Goal: Obtain resource: Download file/media

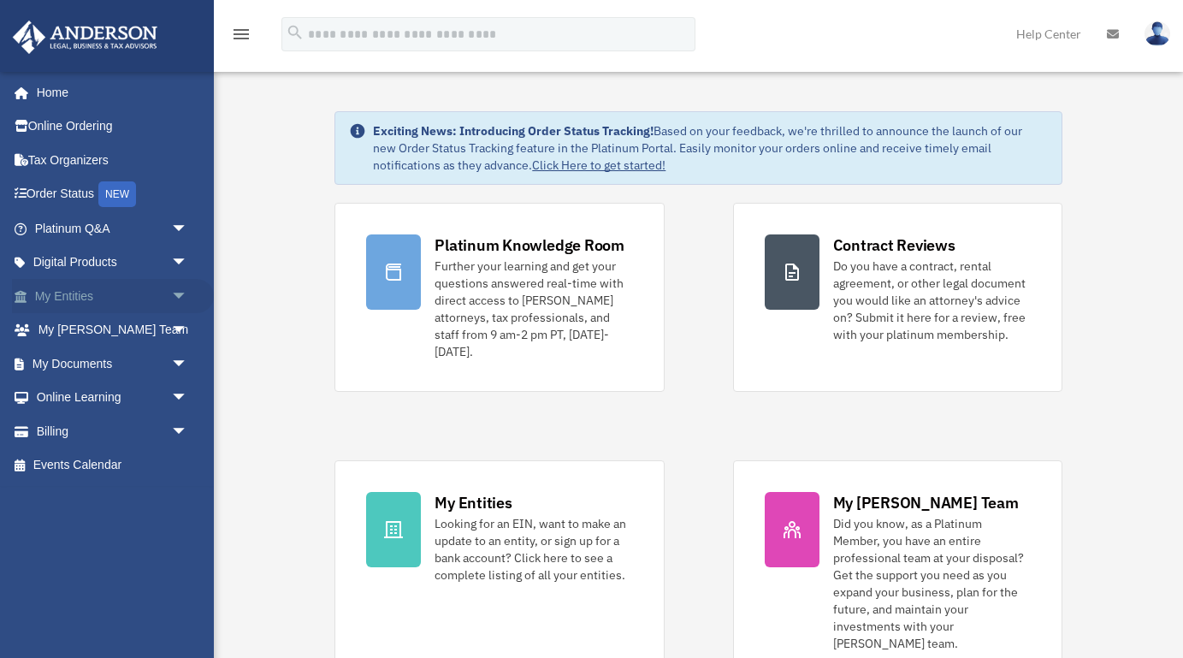
click at [181, 293] on span "arrow_drop_down" at bounding box center [188, 296] width 34 height 35
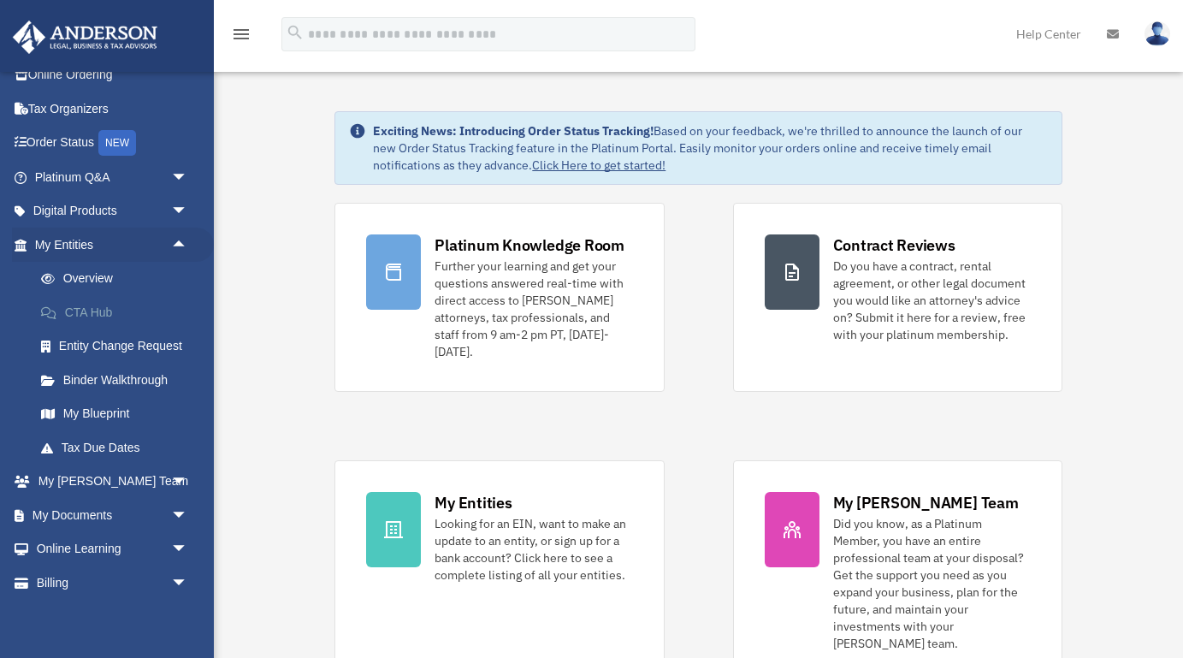
scroll to position [58, 0]
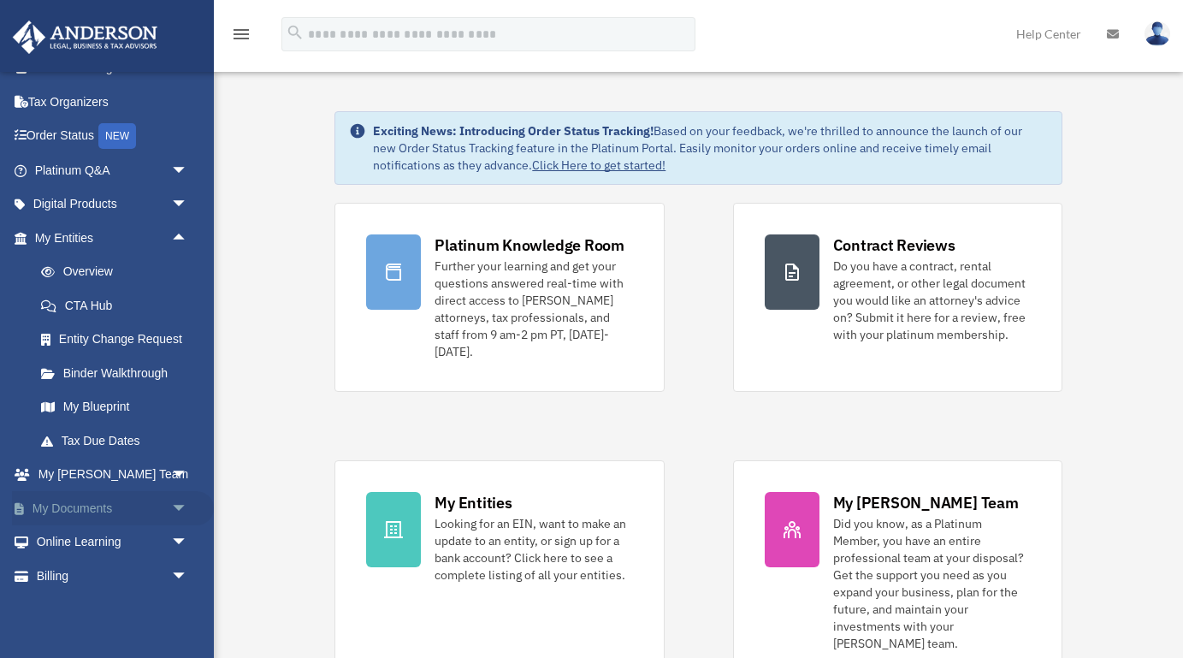
click at [178, 508] on span "arrow_drop_down" at bounding box center [188, 508] width 34 height 35
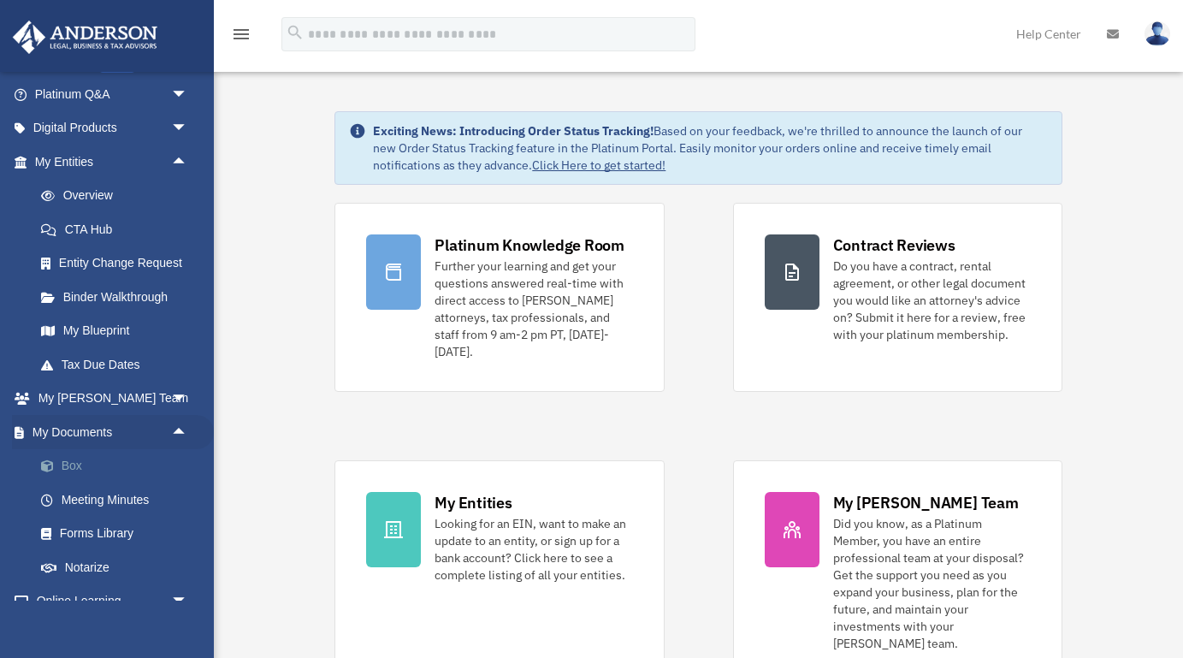
click at [61, 467] on link "Box" at bounding box center [119, 466] width 190 height 34
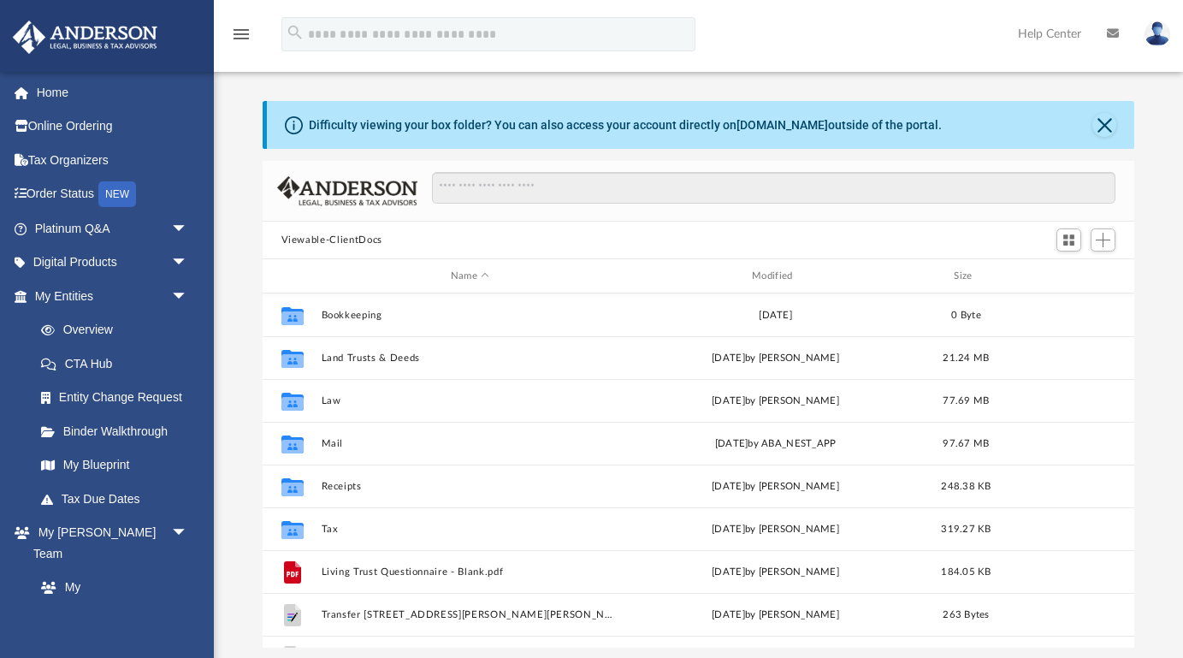
scroll to position [388, 873]
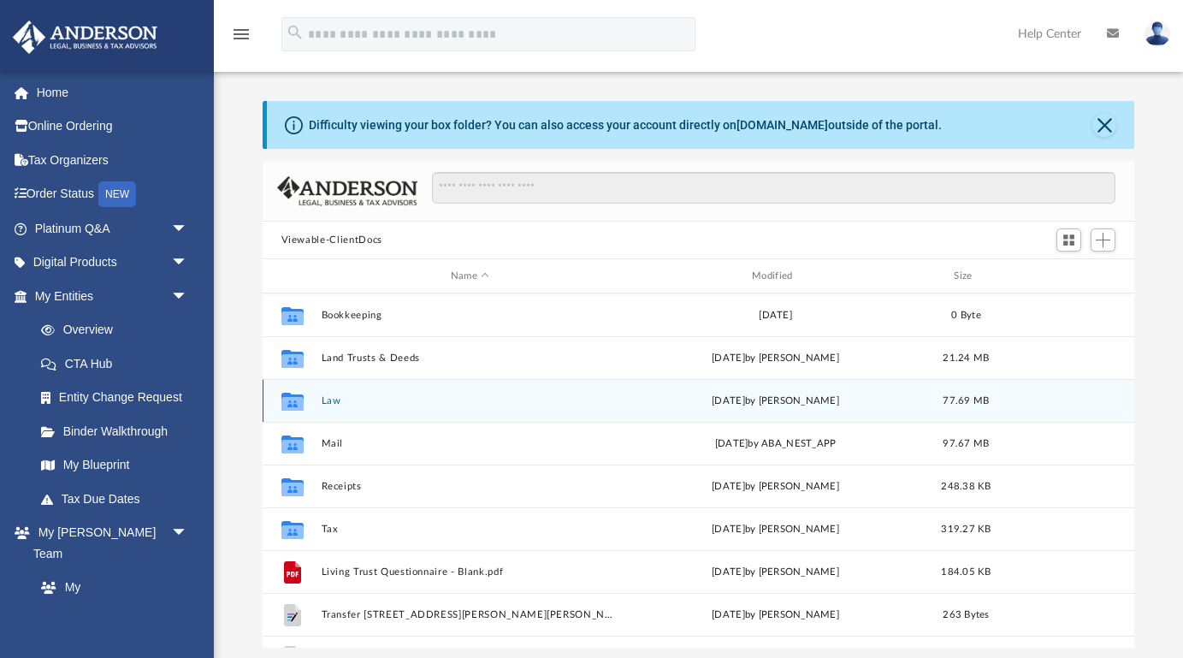
click at [331, 398] on button "Law" at bounding box center [470, 400] width 298 height 11
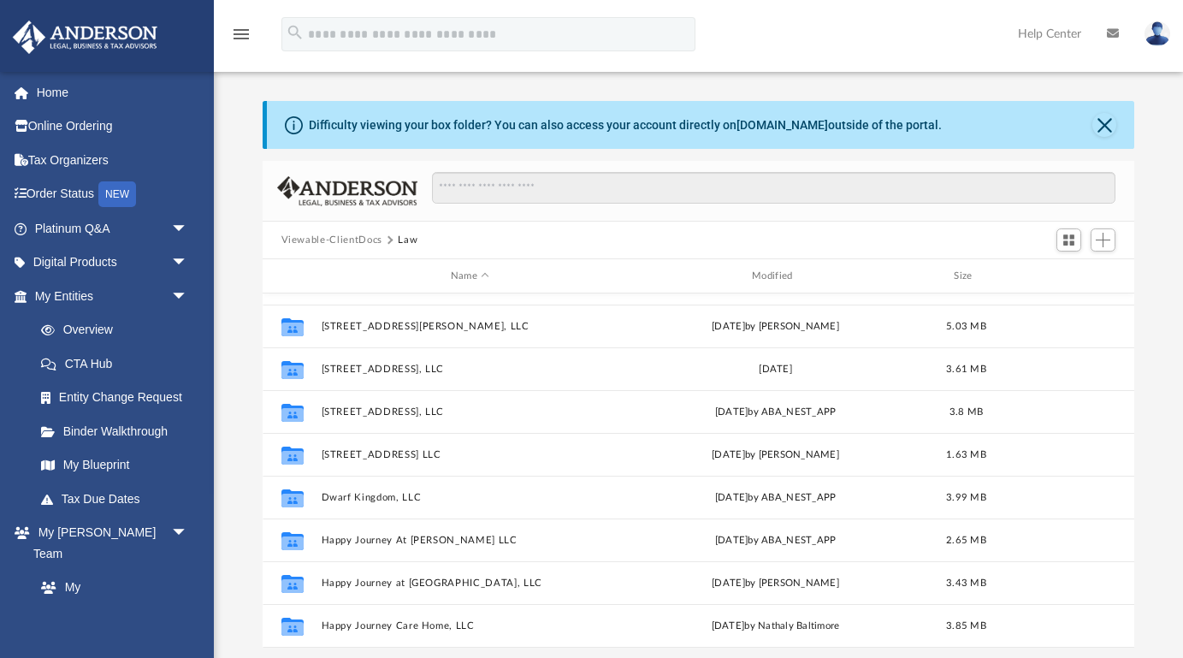
scroll to position [247, 0]
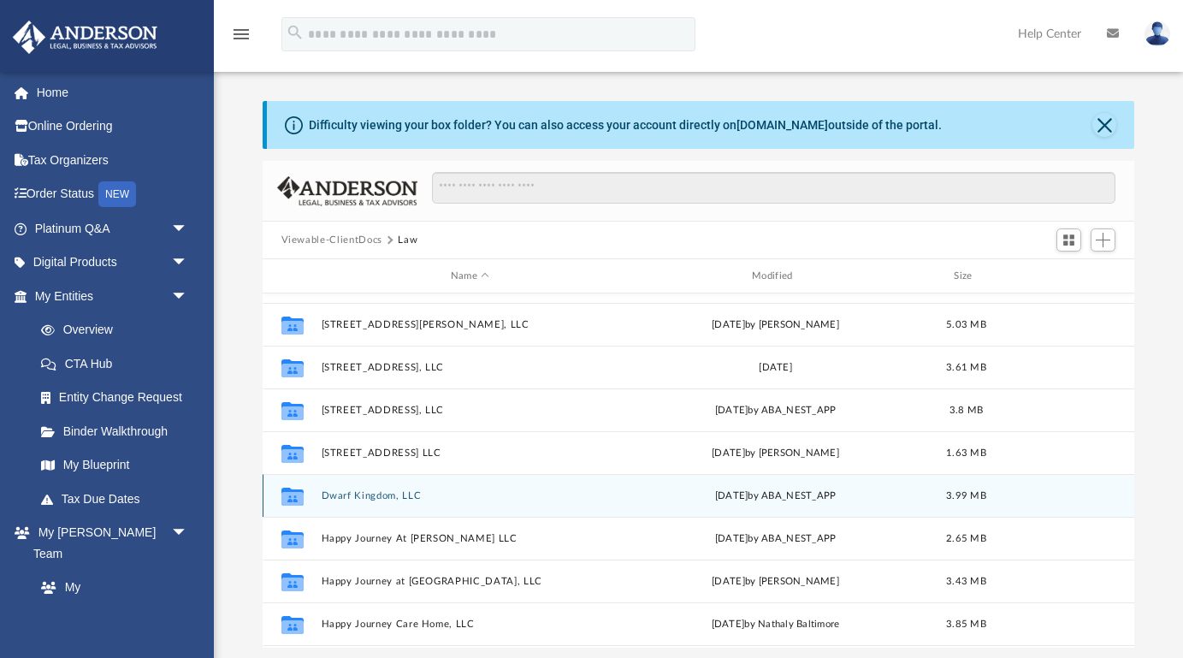
click at [382, 513] on div "Collaborated Folder Dwarf Kingdom, LLC Wed Mar 26 2025 by ABA_NEST_APP 3.99 MB" at bounding box center [699, 495] width 873 height 43
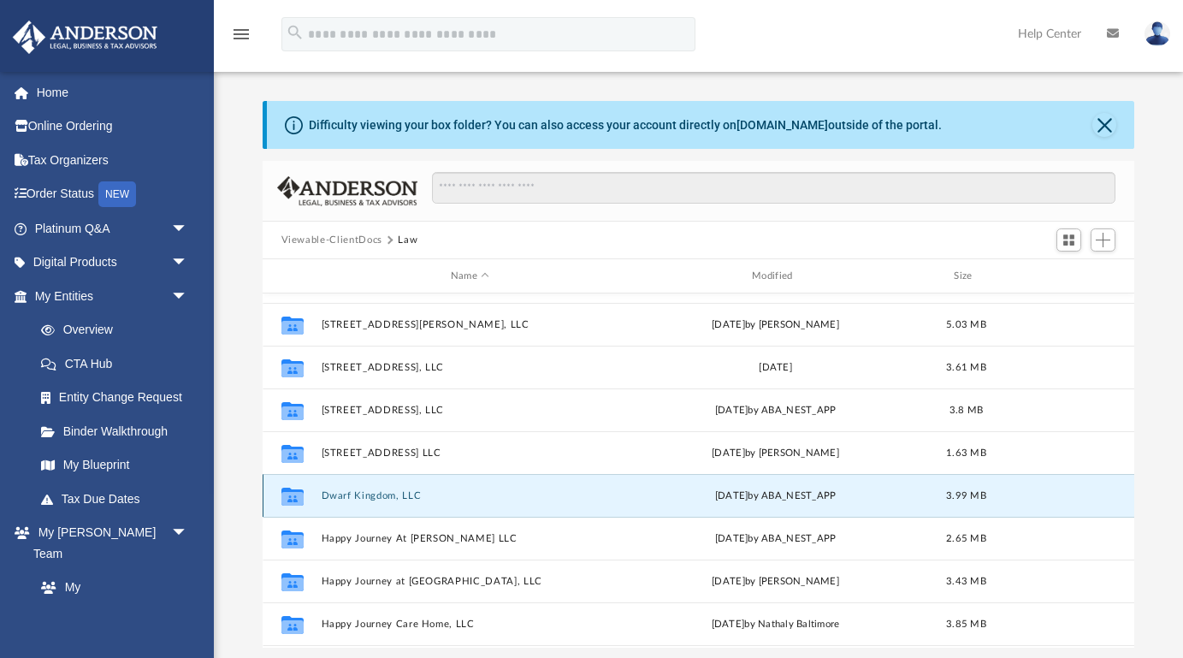
click at [396, 500] on button "Dwarf Kingdom, LLC" at bounding box center [470, 495] width 298 height 11
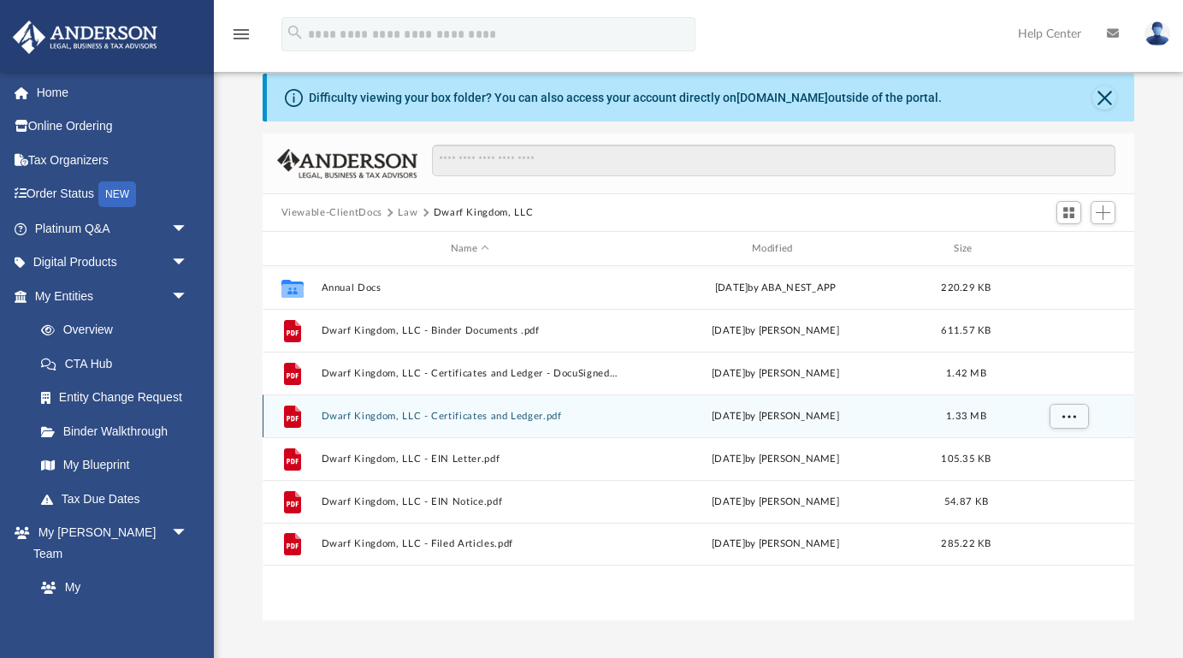
scroll to position [28, 0]
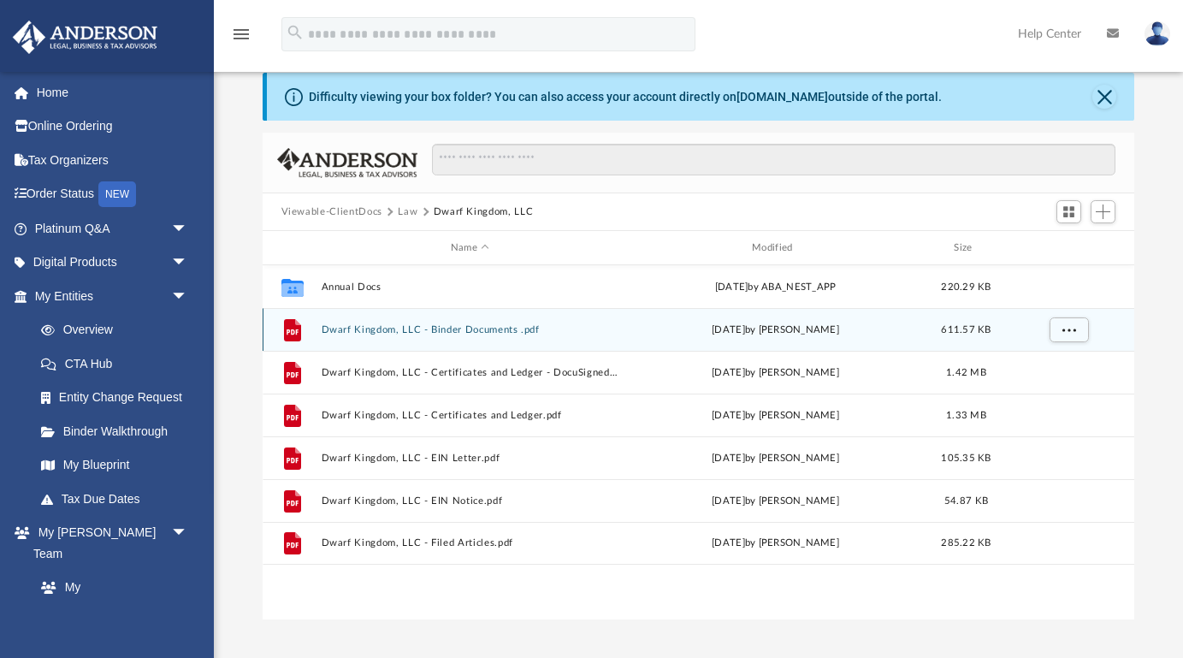
click at [509, 325] on button "Dwarf Kingdom, LLC - Binder Documents .pdf" at bounding box center [470, 329] width 298 height 11
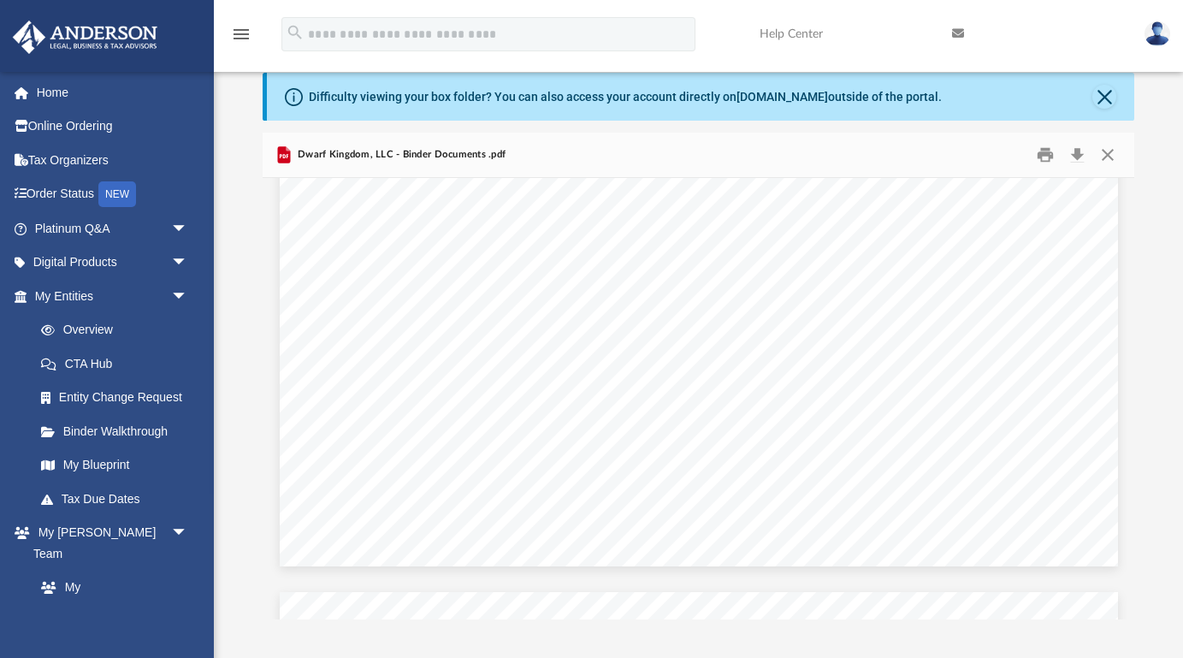
scroll to position [8482, 0]
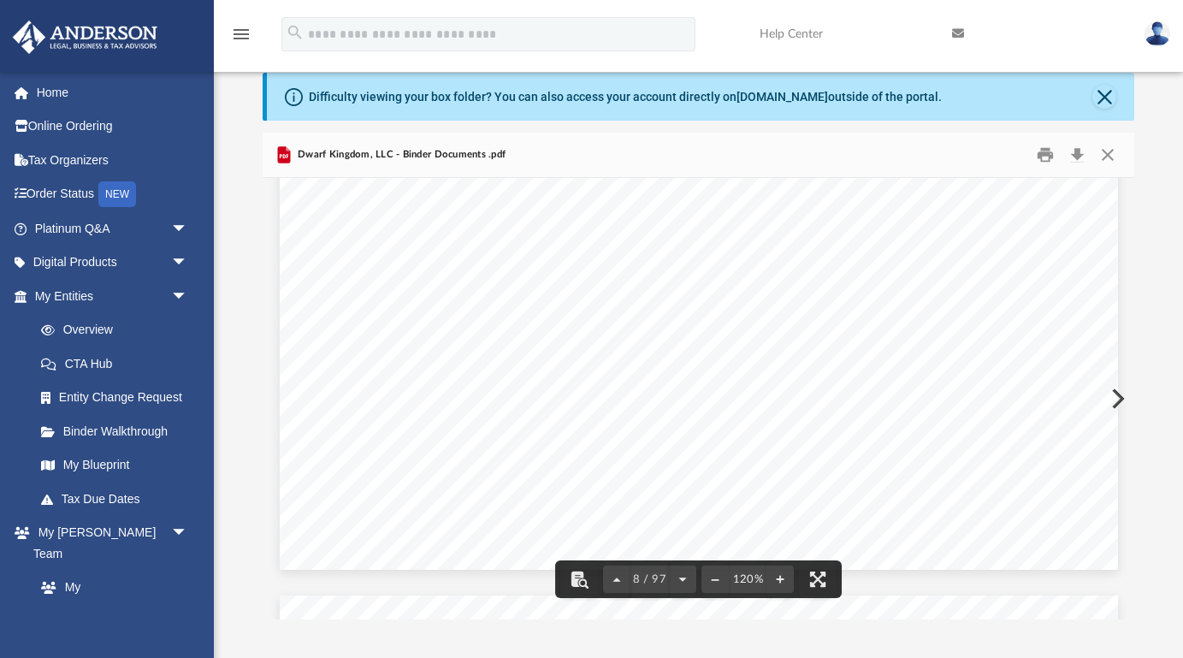
click at [730, 423] on span "Will not file a return. All income or loss is reported on the LLC" at bounding box center [793, 414] width 421 height 16
click at [721, 450] on span "No tax return is due for this entity." at bounding box center [697, 454] width 228 height 16
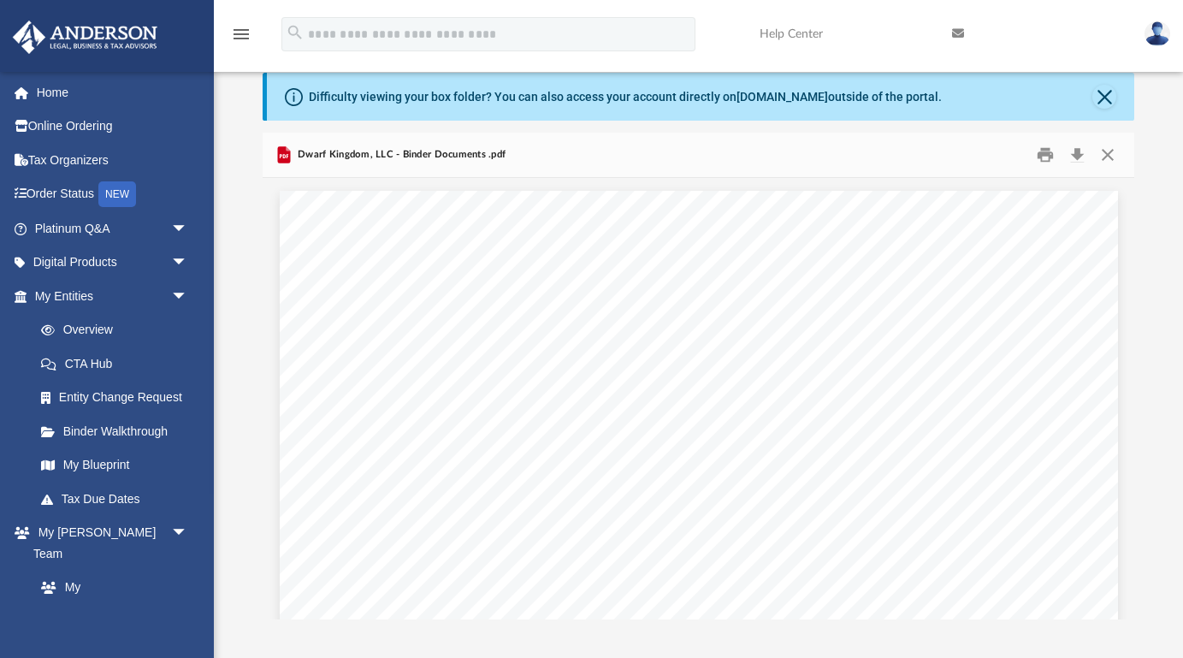
scroll to position [0, 0]
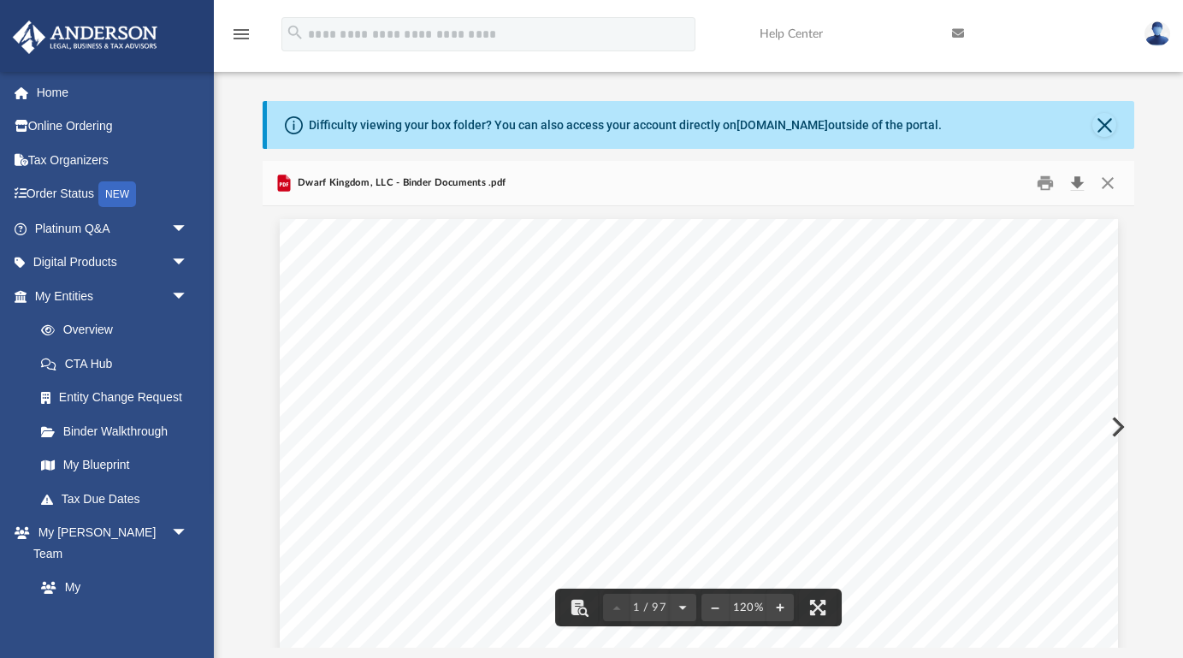
click at [1083, 184] on button "Download" at bounding box center [1077, 183] width 31 height 27
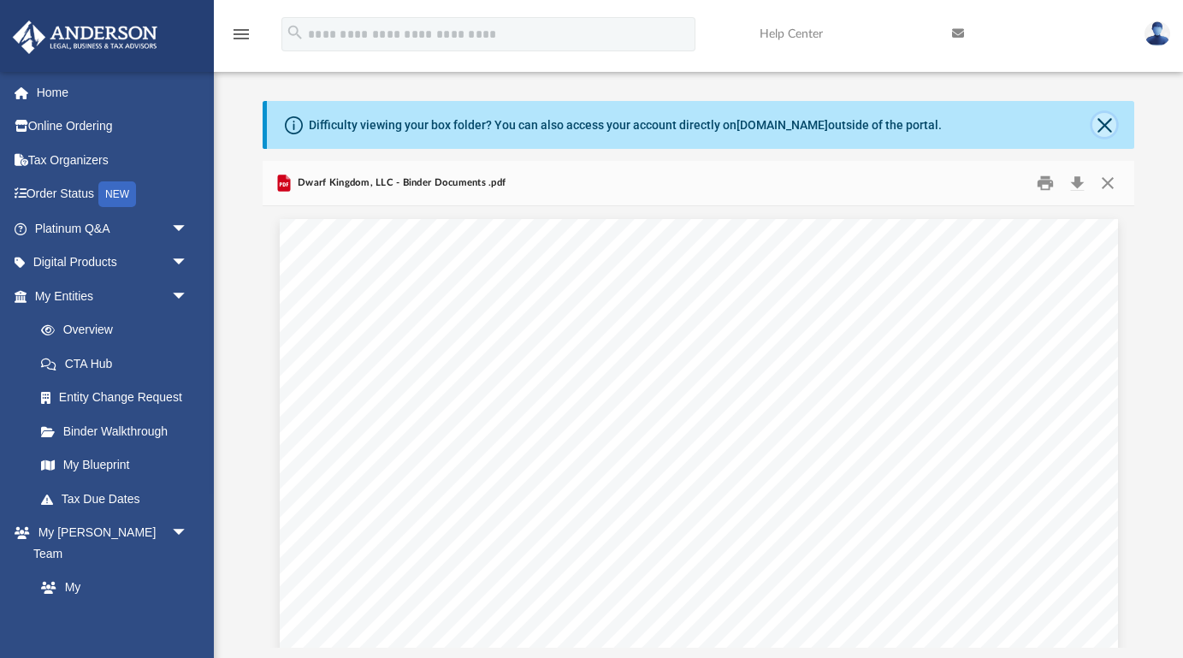
click at [1111, 127] on button "Close" at bounding box center [1105, 125] width 24 height 24
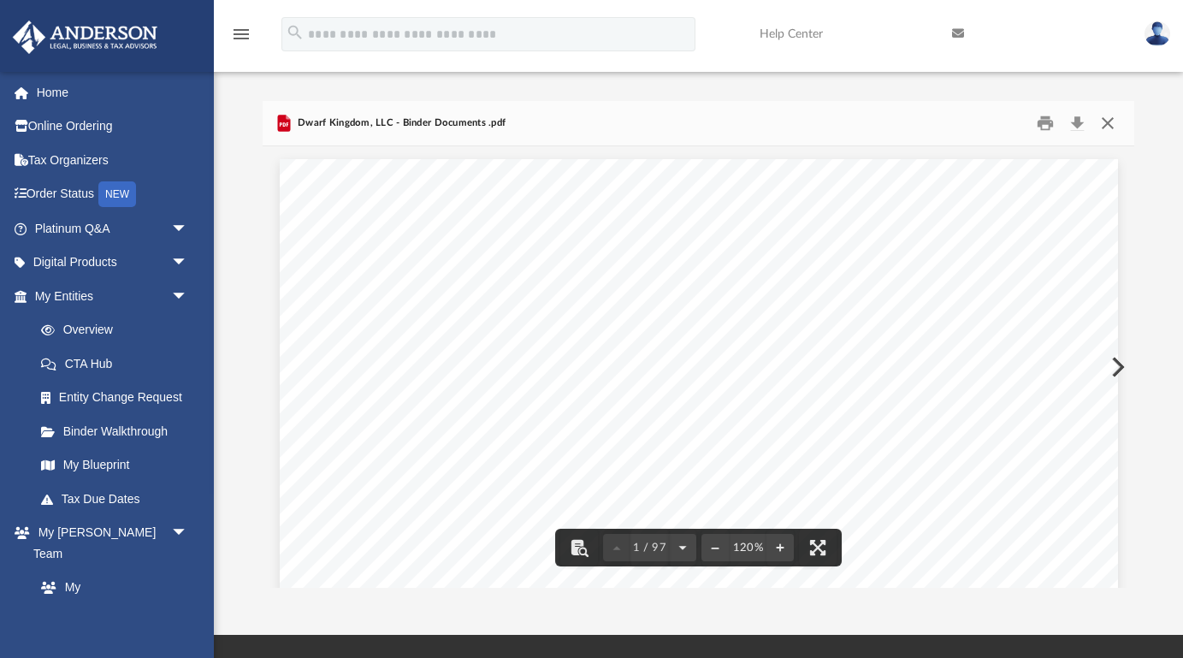
click at [1107, 127] on button "Close" at bounding box center [1108, 123] width 31 height 27
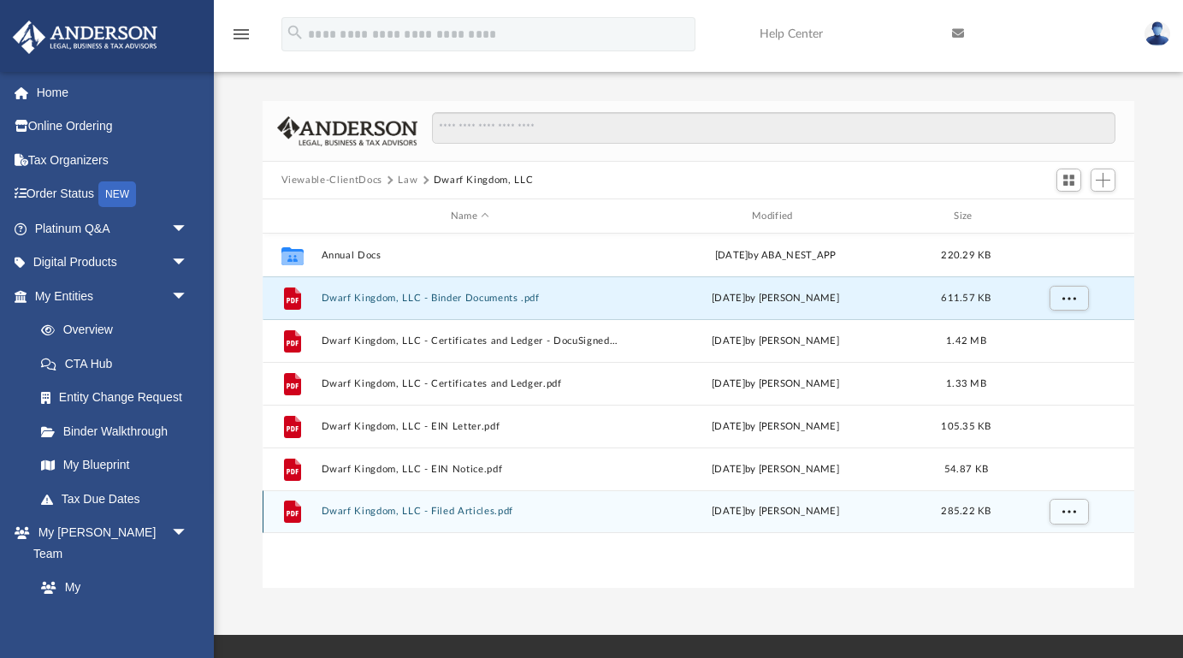
click at [369, 511] on button "Dwarf Kingdom, LLC - Filed Articles.pdf" at bounding box center [470, 511] width 298 height 11
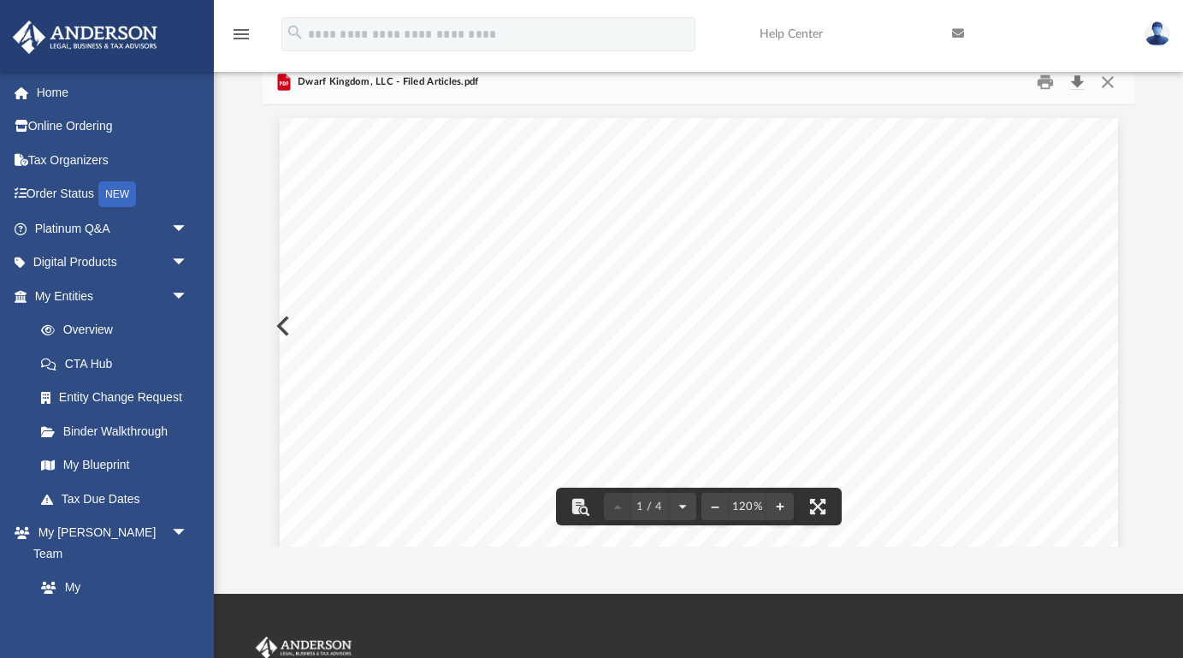
click at [1078, 86] on button "Download" at bounding box center [1077, 82] width 31 height 27
